Goal: Browse casually

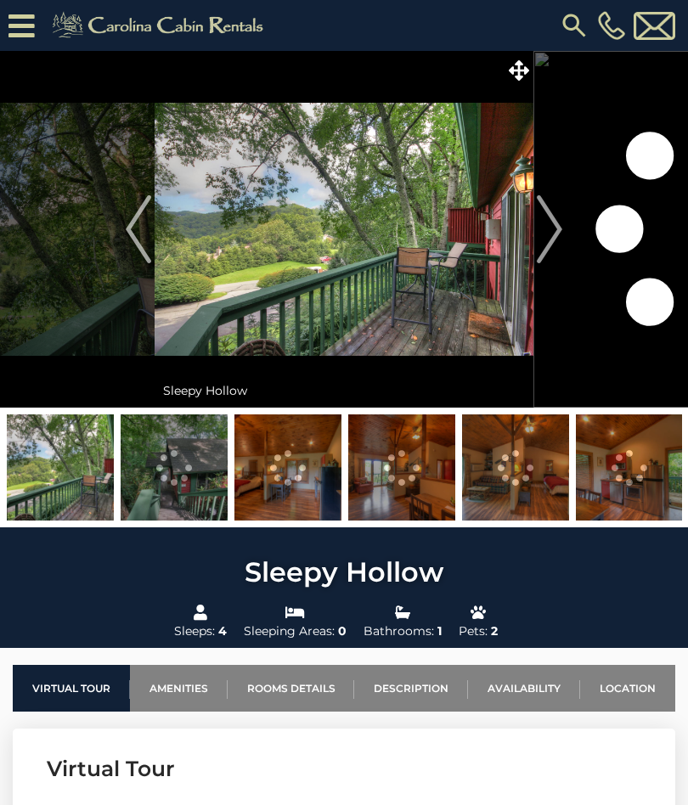
click at [545, 237] on img "Next" at bounding box center [548, 229] width 25 height 68
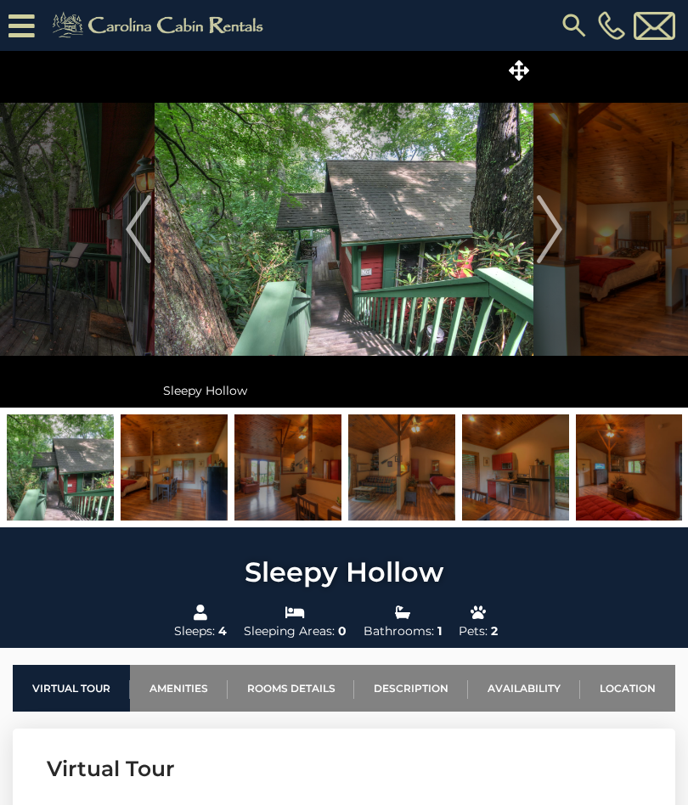
click at [544, 235] on img "Next" at bounding box center [548, 229] width 25 height 68
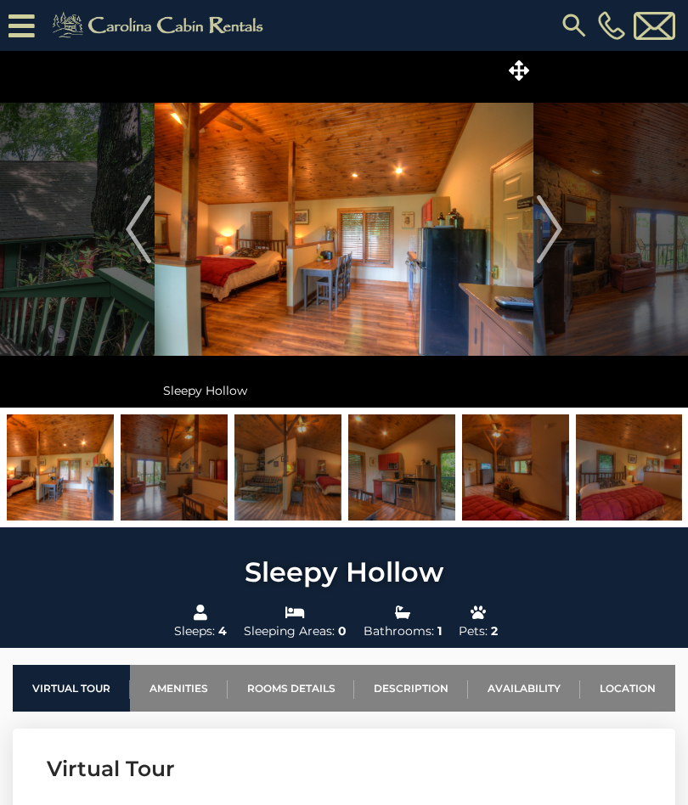
click at [553, 250] on img "Next" at bounding box center [548, 229] width 25 height 68
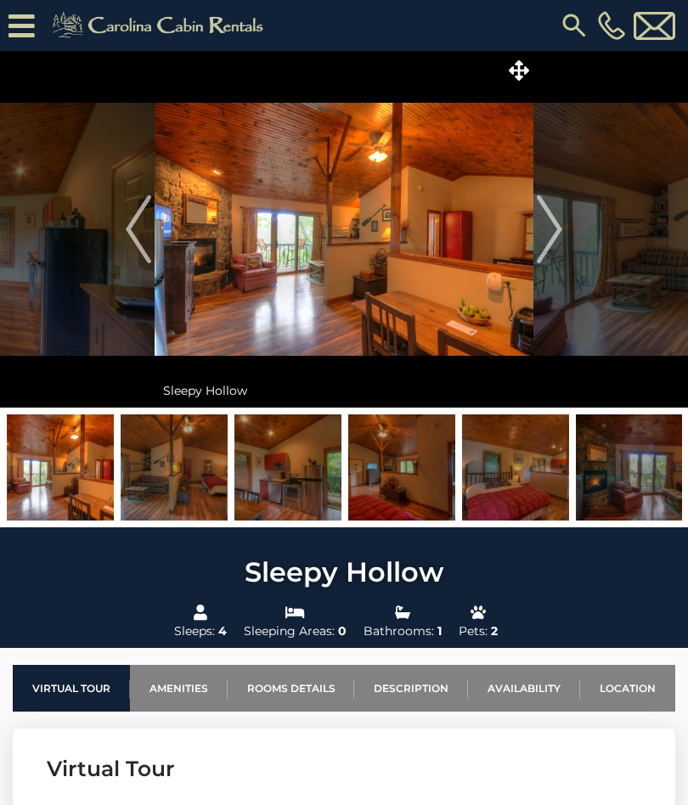
click at [550, 249] on img "Next" at bounding box center [548, 229] width 25 height 68
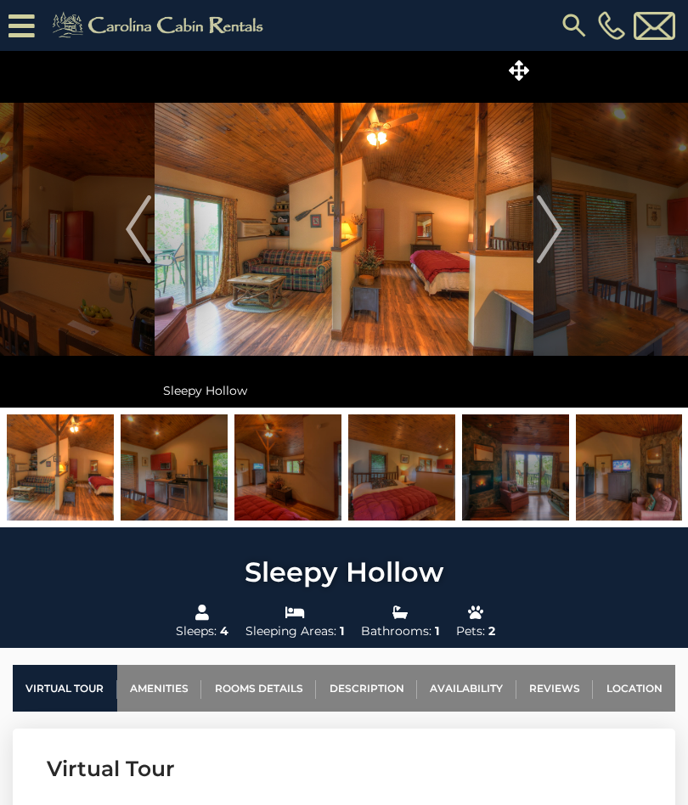
click at [542, 242] on img "Next" at bounding box center [548, 229] width 25 height 68
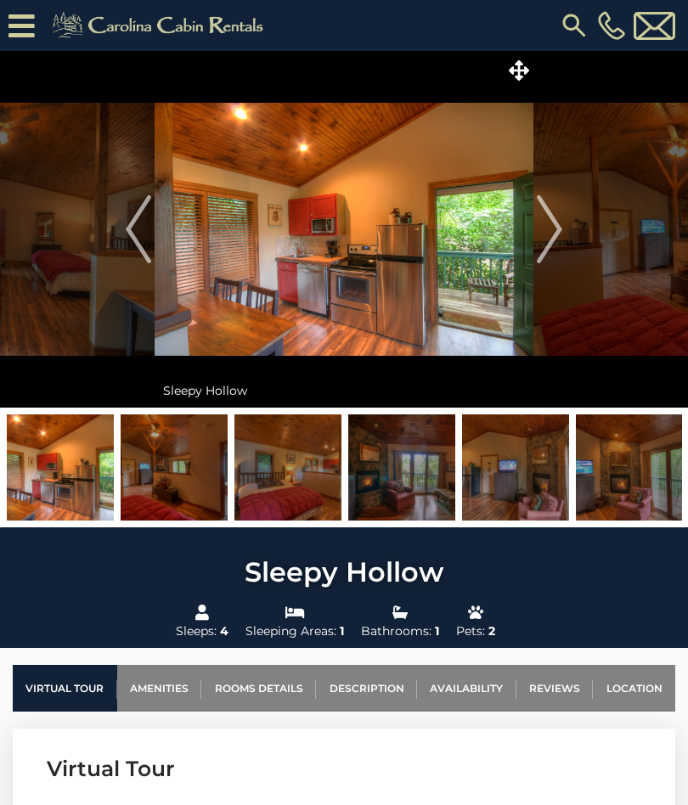
click at [551, 237] on img "Next" at bounding box center [548, 229] width 25 height 68
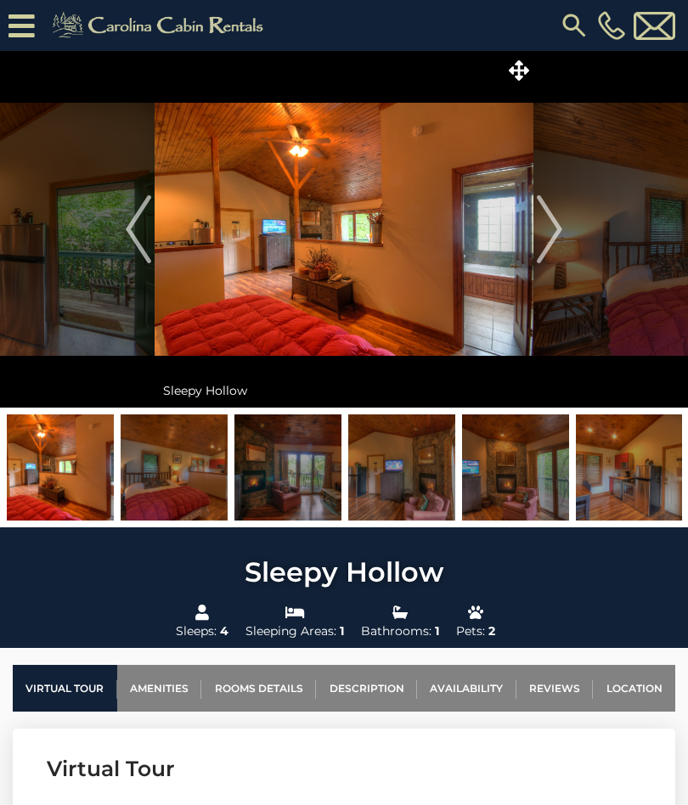
click at [553, 235] on img "Next" at bounding box center [548, 229] width 25 height 68
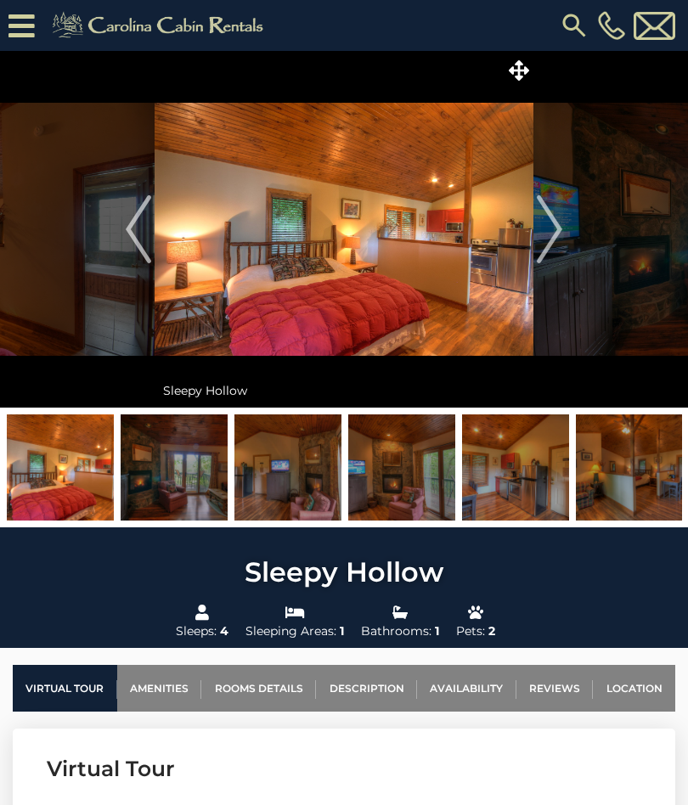
click at [547, 239] on img "Next" at bounding box center [548, 229] width 25 height 68
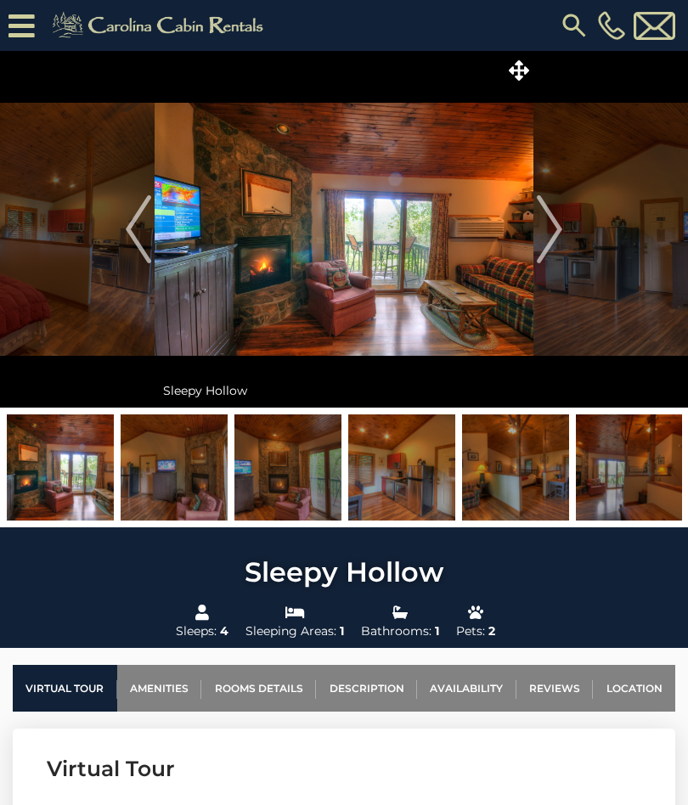
click at [553, 246] on img "Next" at bounding box center [548, 229] width 25 height 68
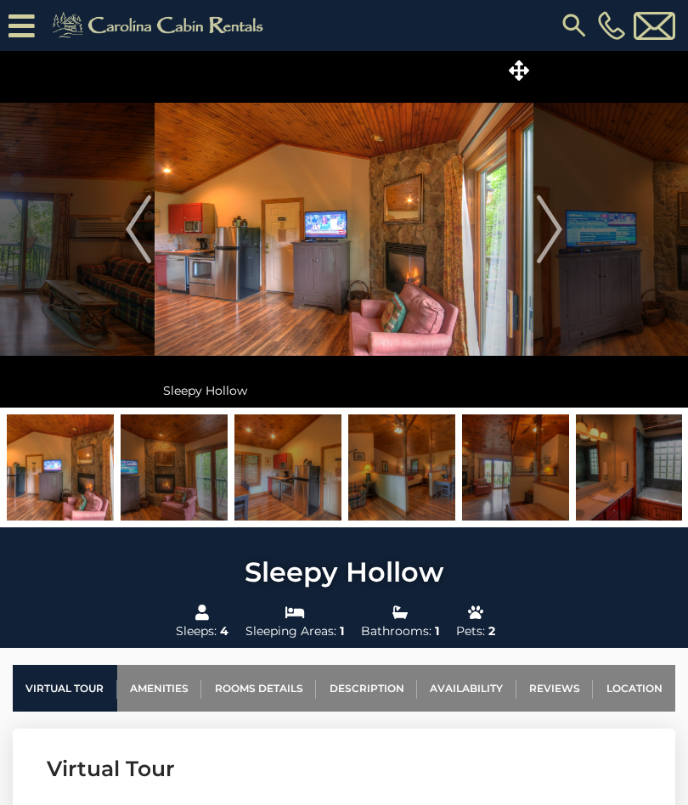
click at [539, 234] on img "Next" at bounding box center [548, 229] width 25 height 68
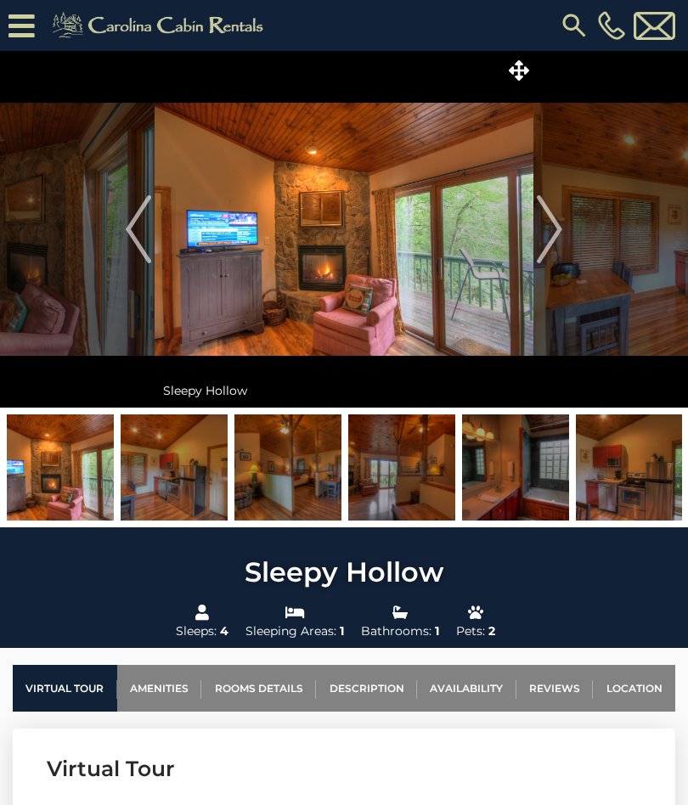
click at [545, 241] on img "Next" at bounding box center [548, 229] width 25 height 68
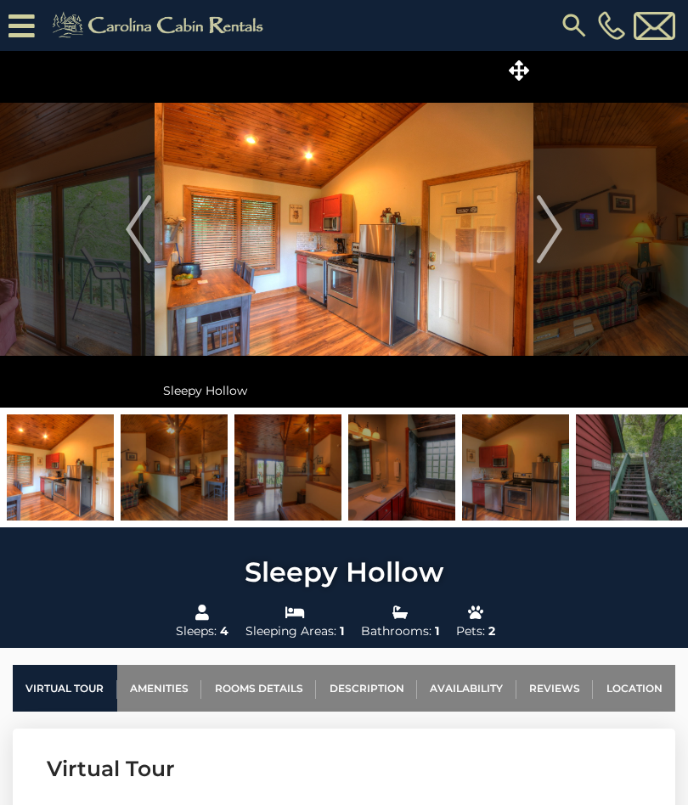
click at [561, 239] on img "Next" at bounding box center [548, 229] width 25 height 68
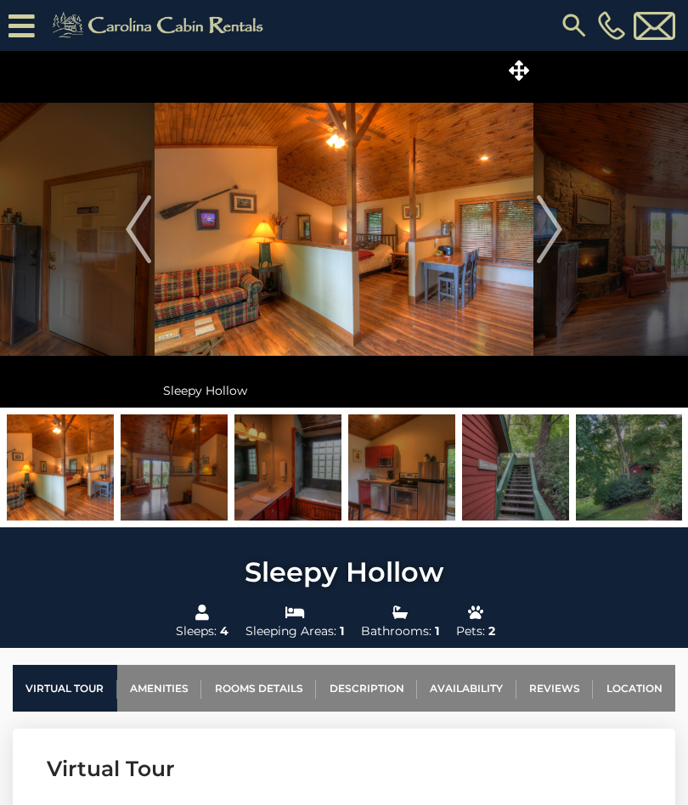
click at [557, 242] on img "Next" at bounding box center [548, 229] width 25 height 68
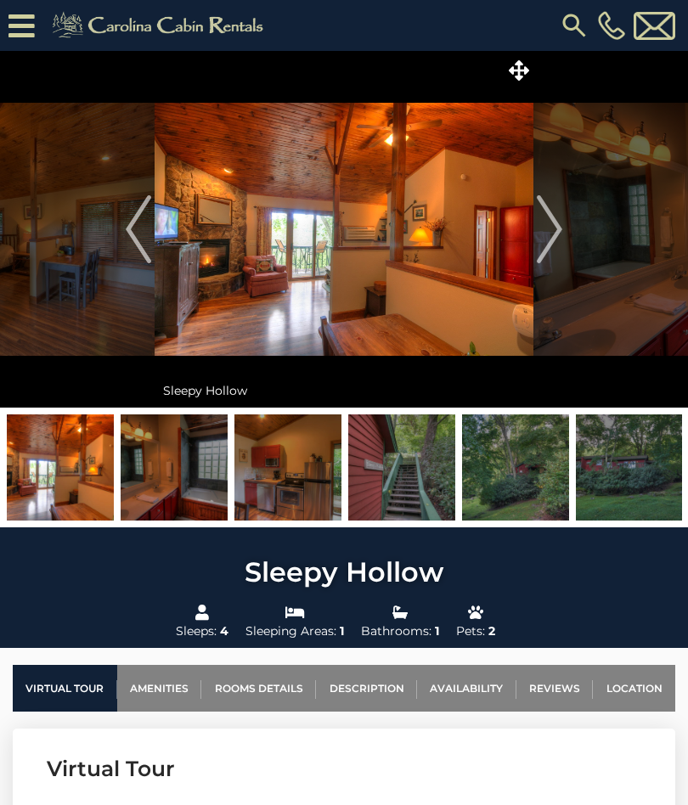
click at [554, 229] on img "Next" at bounding box center [548, 229] width 25 height 68
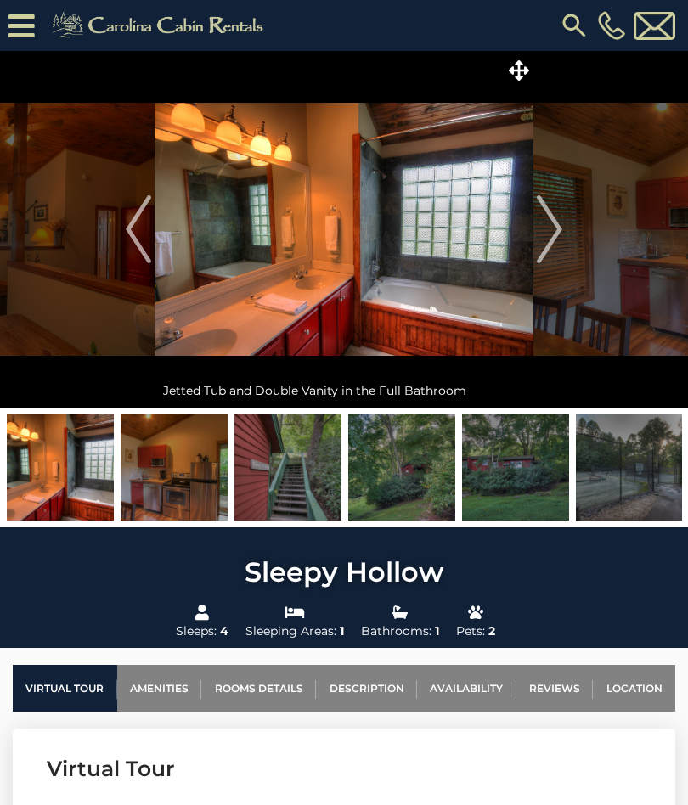
click at [543, 234] on img "Next" at bounding box center [548, 229] width 25 height 68
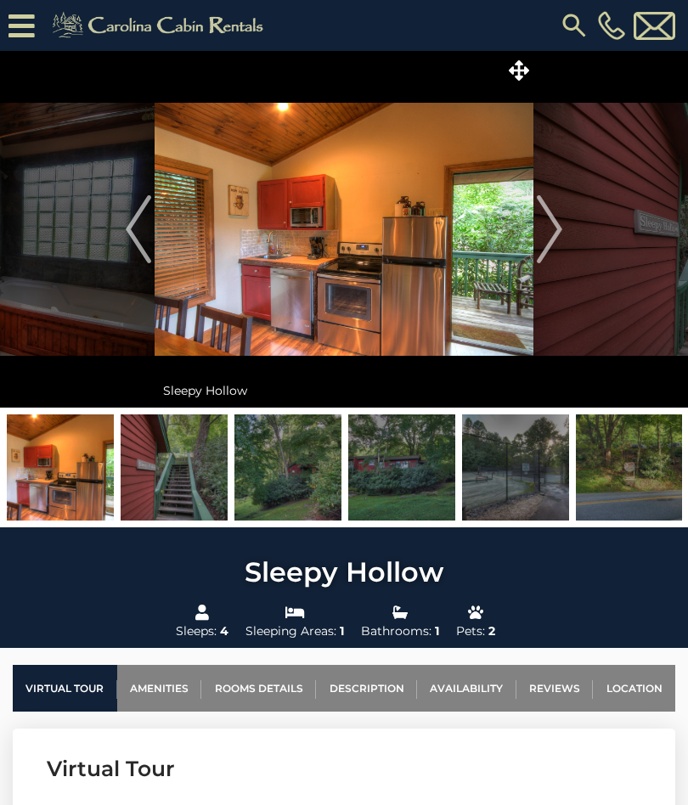
click at [553, 241] on img "Next" at bounding box center [548, 229] width 25 height 68
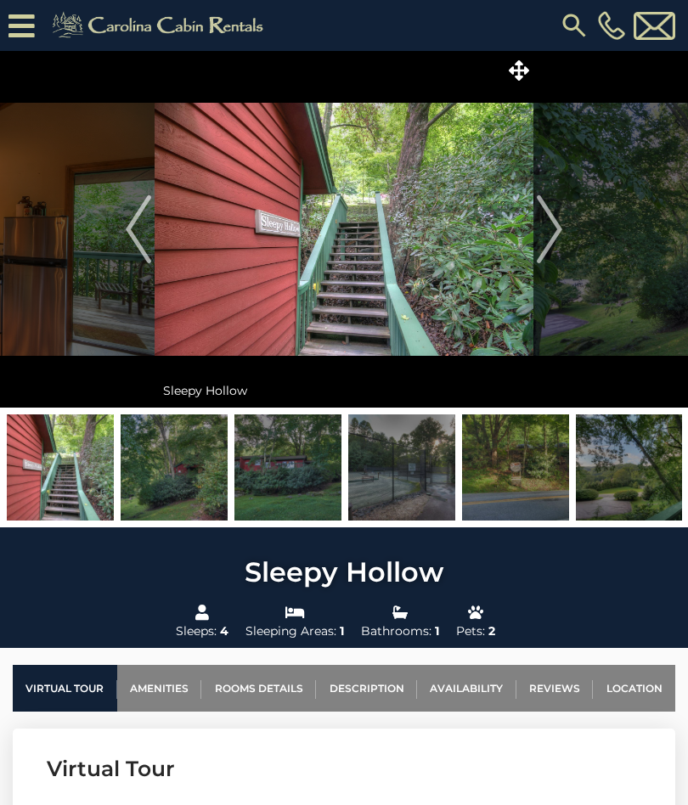
click at [556, 244] on img "Next" at bounding box center [548, 229] width 25 height 68
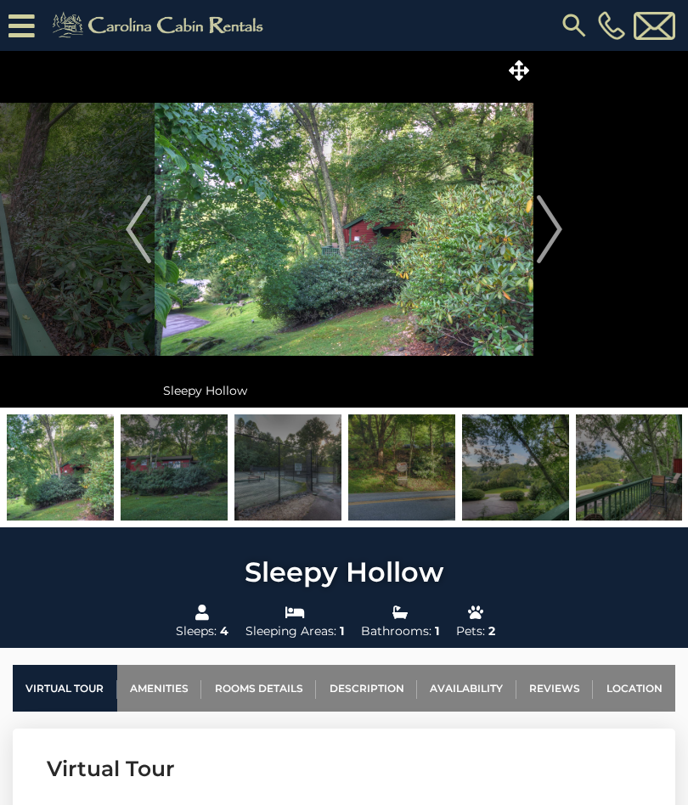
click at [558, 239] on img "Next" at bounding box center [548, 229] width 25 height 68
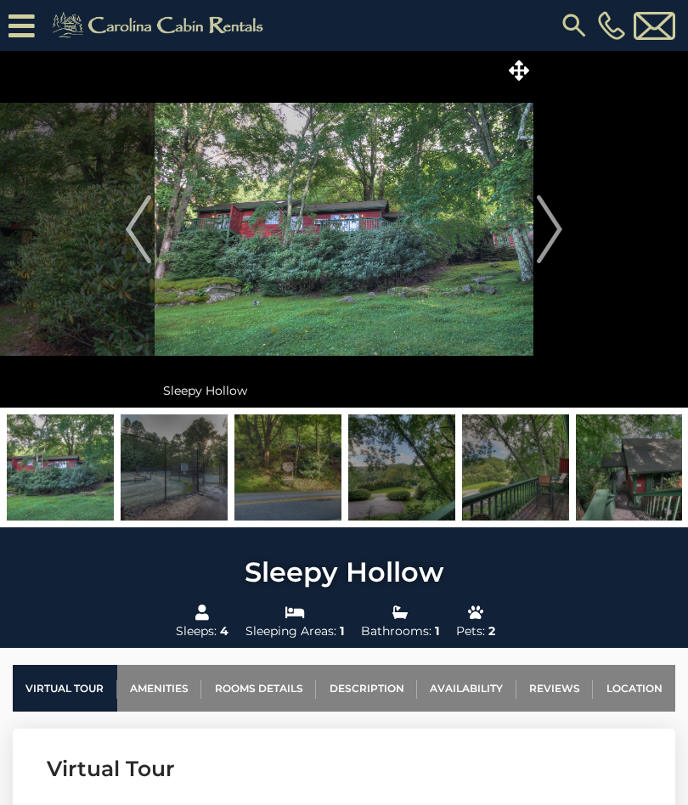
click at [549, 234] on img "Next" at bounding box center [548, 229] width 25 height 68
